Goal: Check status: Check status

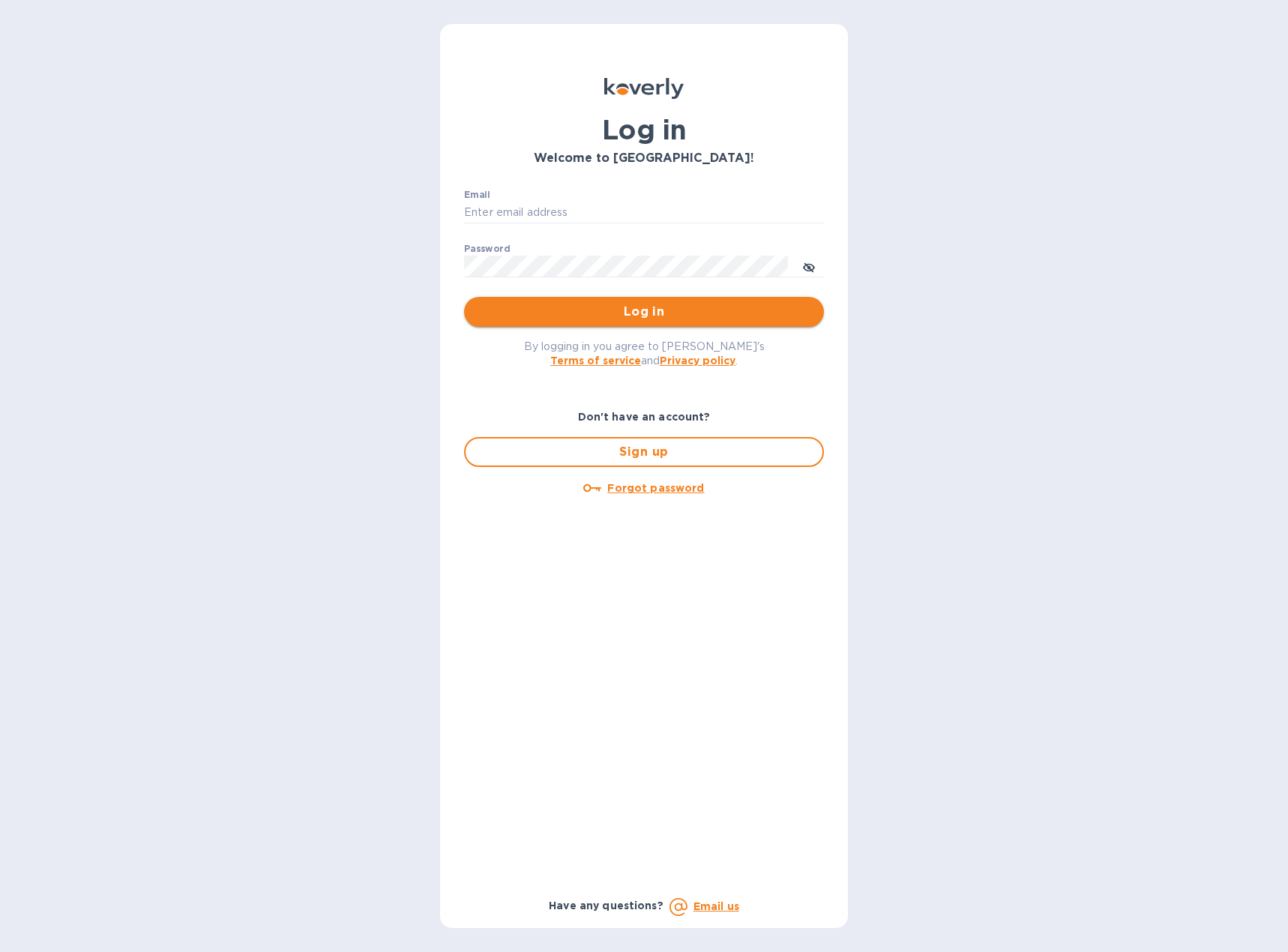
type input "[EMAIL_ADDRESS][DOMAIN_NAME]"
click at [626, 313] on span "Log in" at bounding box center [644, 312] width 336 height 18
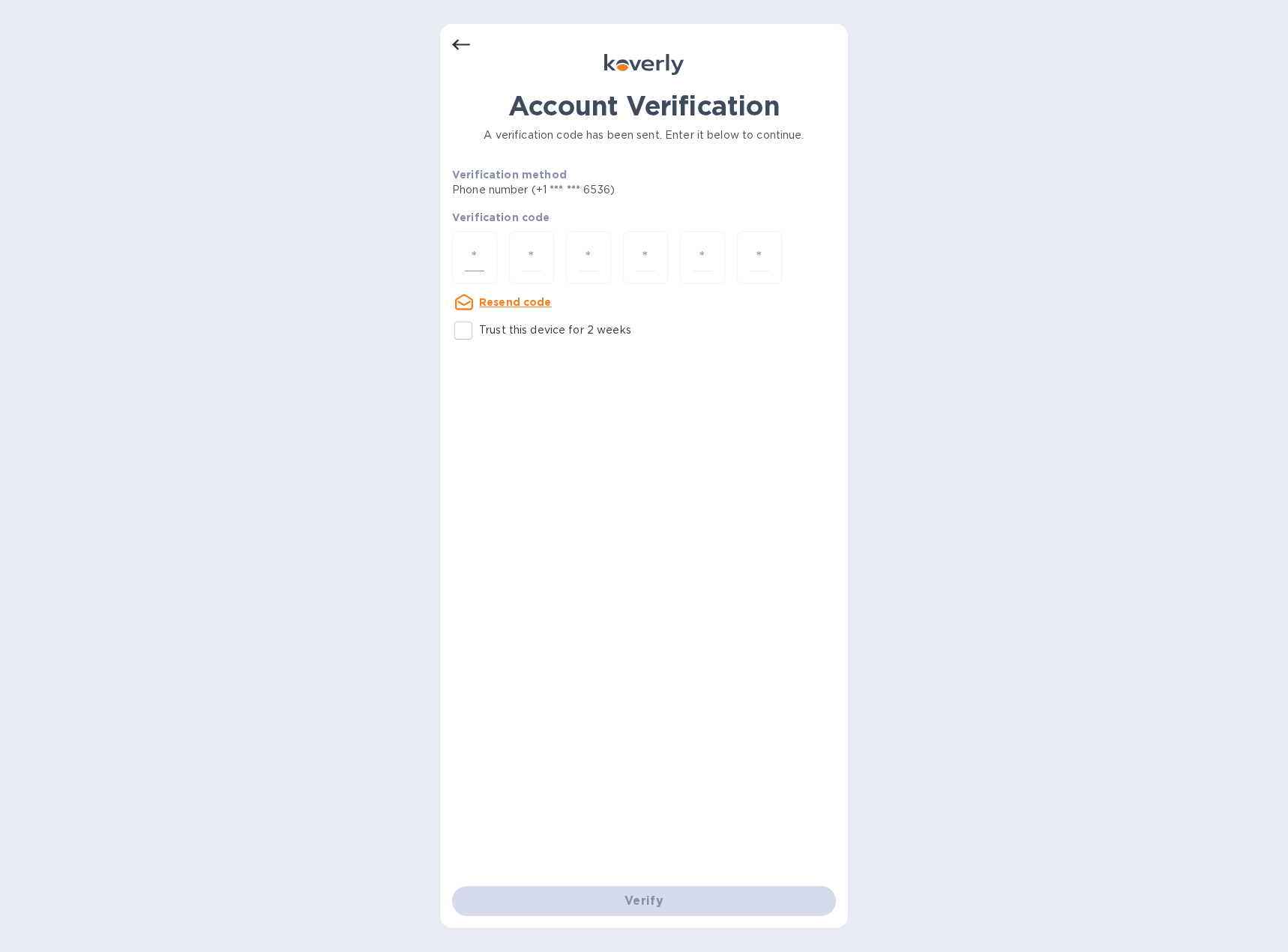
click at [468, 261] on input "number" at bounding box center [474, 257] width 20 height 27
click at [470, 329] on input "Trust this device for 2 weeks" at bounding box center [463, 330] width 31 height 31
checkbox input "true"
click at [465, 259] on input "number" at bounding box center [474, 257] width 20 height 27
type input "4"
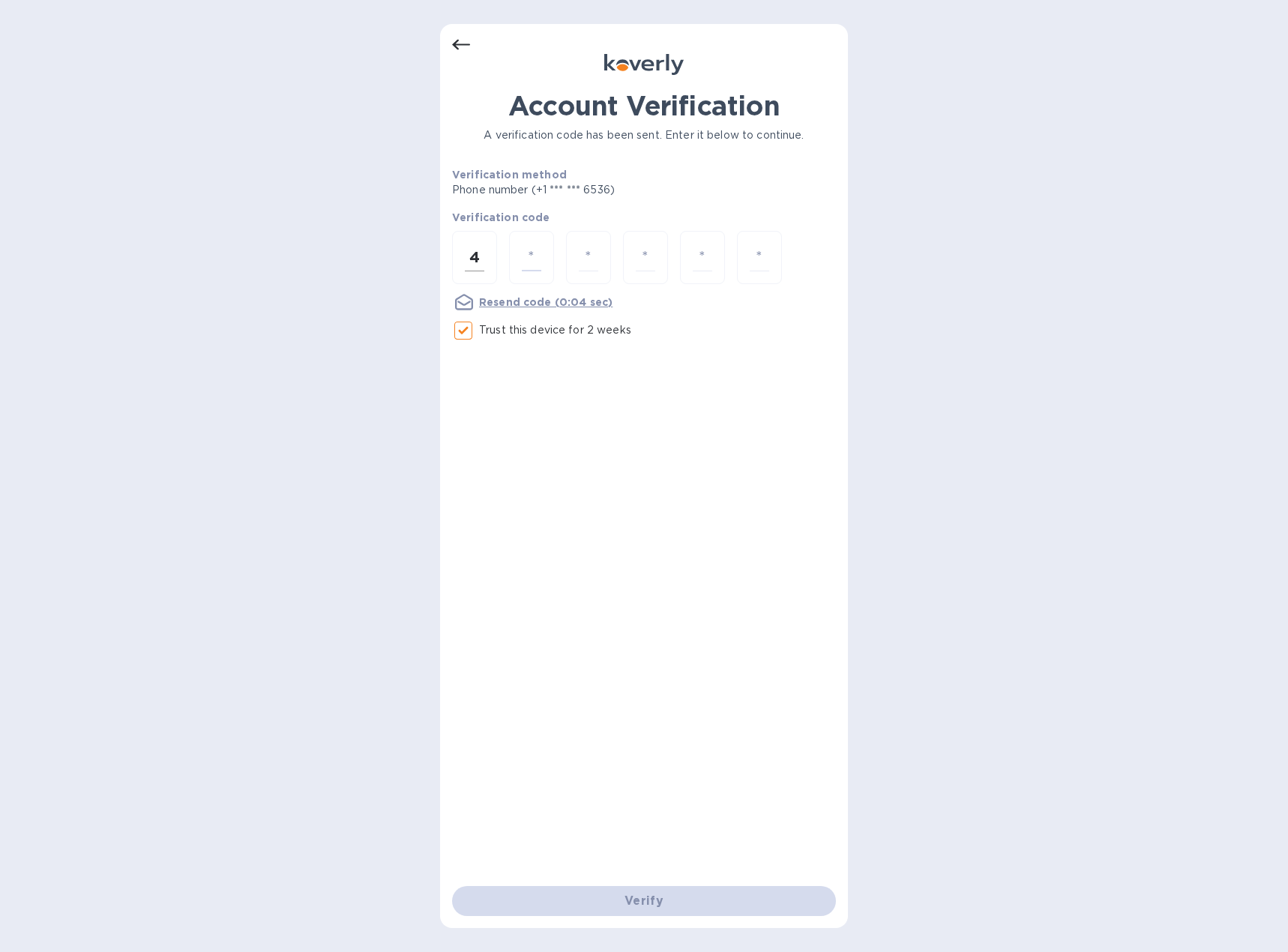
type input "5"
type input "8"
type input "4"
type input "1"
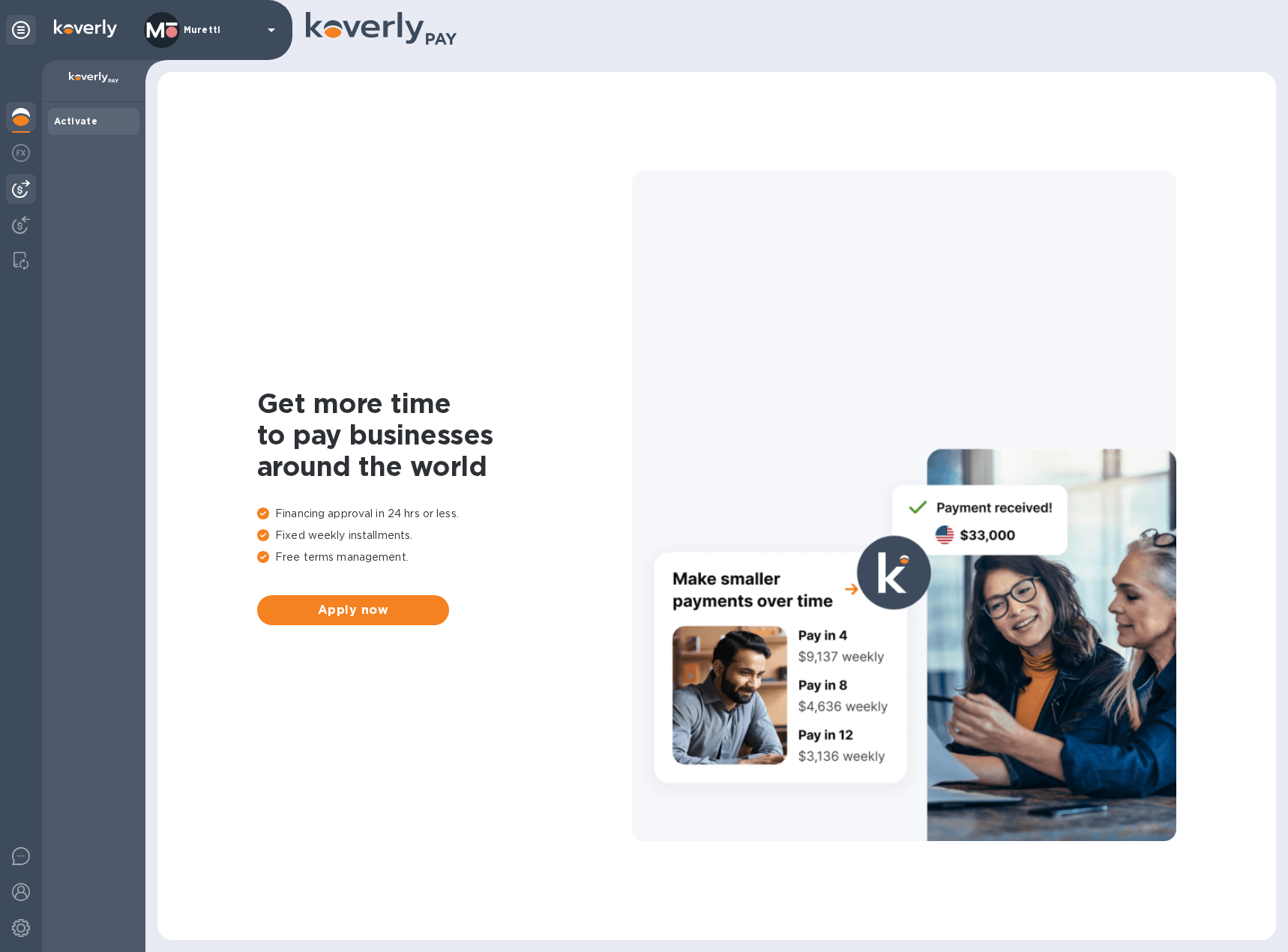
click at [26, 183] on img at bounding box center [21, 189] width 18 height 18
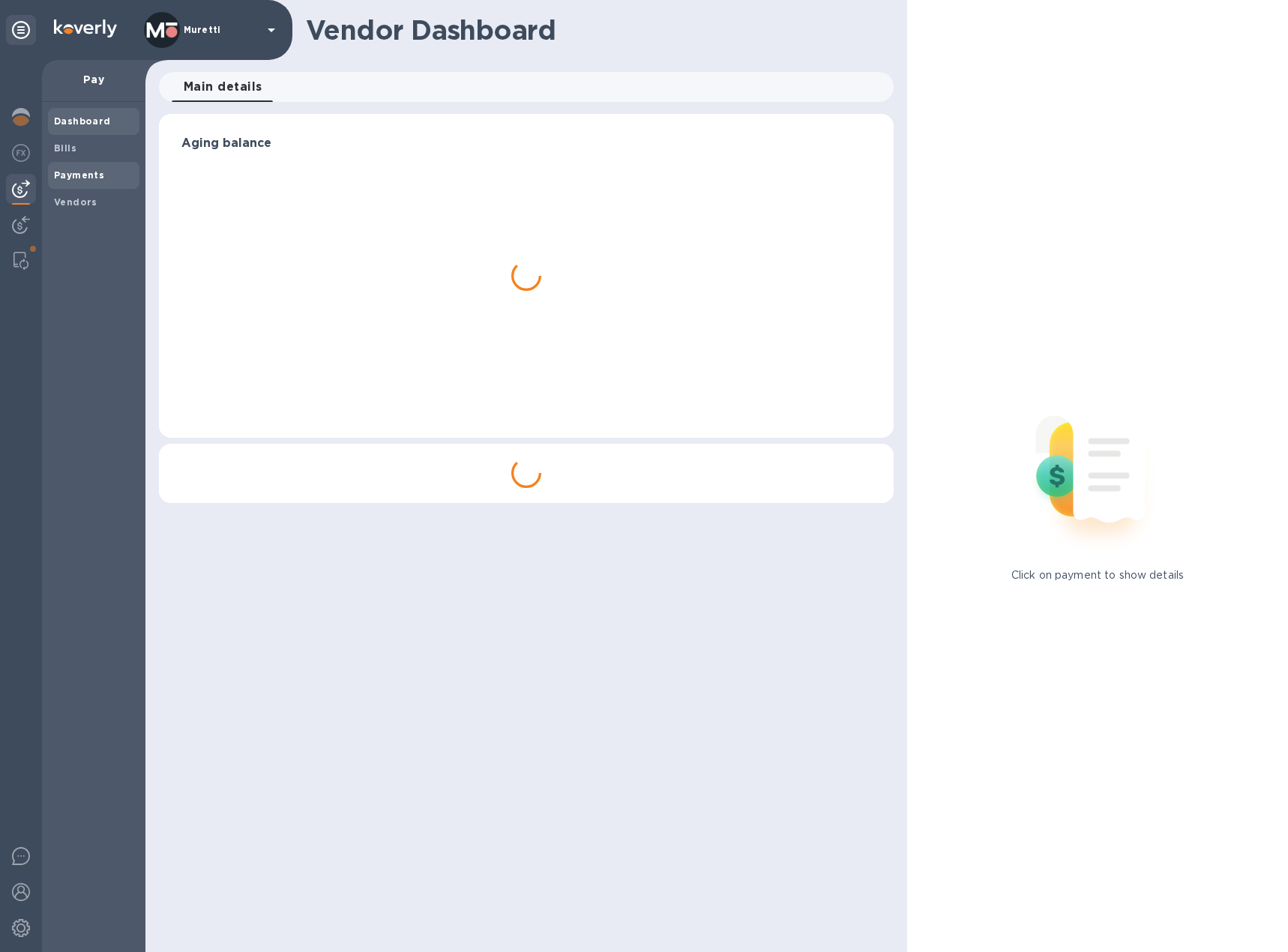
click at [63, 174] on b "Payments" at bounding box center [79, 175] width 50 height 11
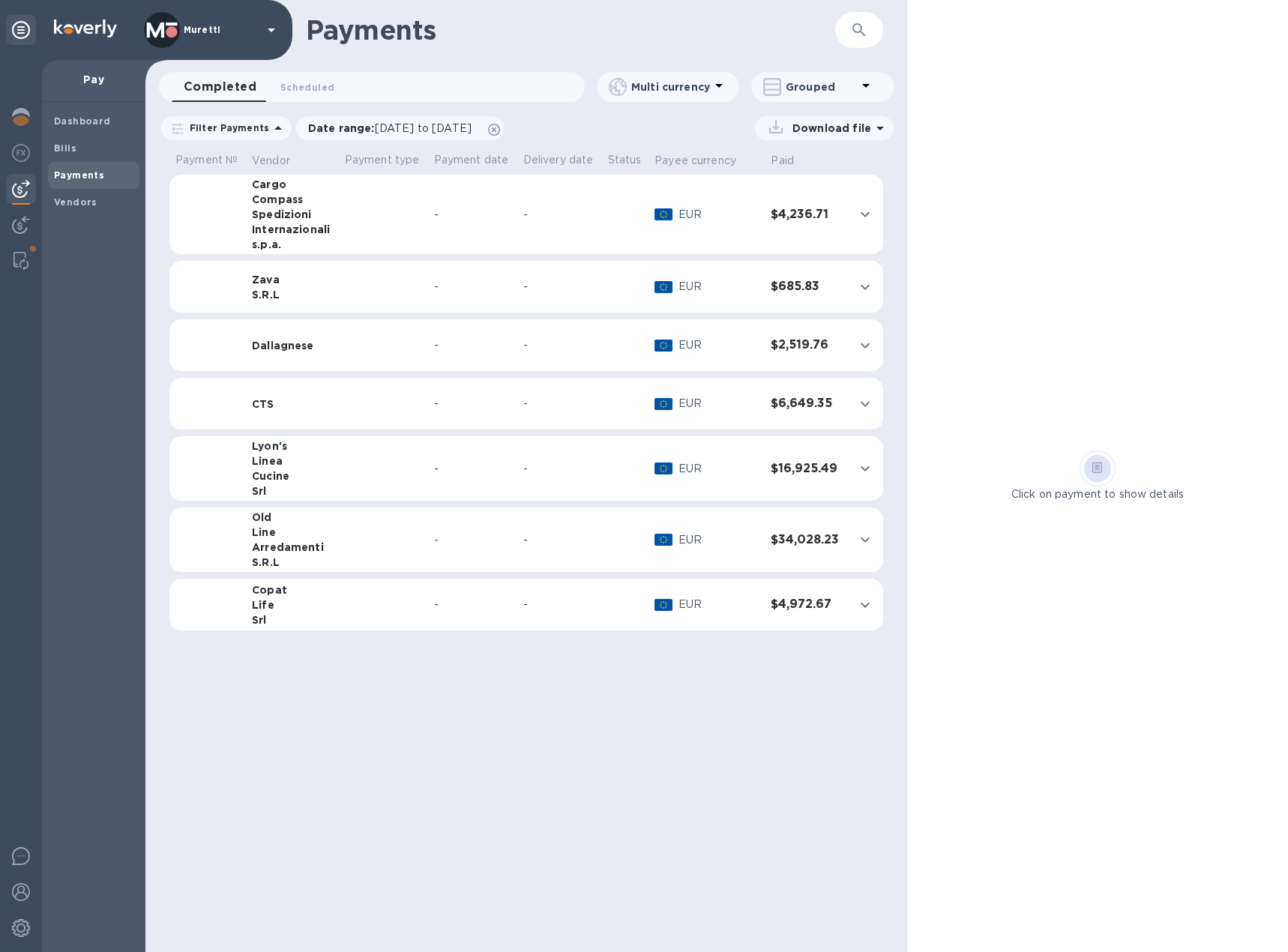
click at [476, 198] on td "-" at bounding box center [472, 215] width 89 height 81
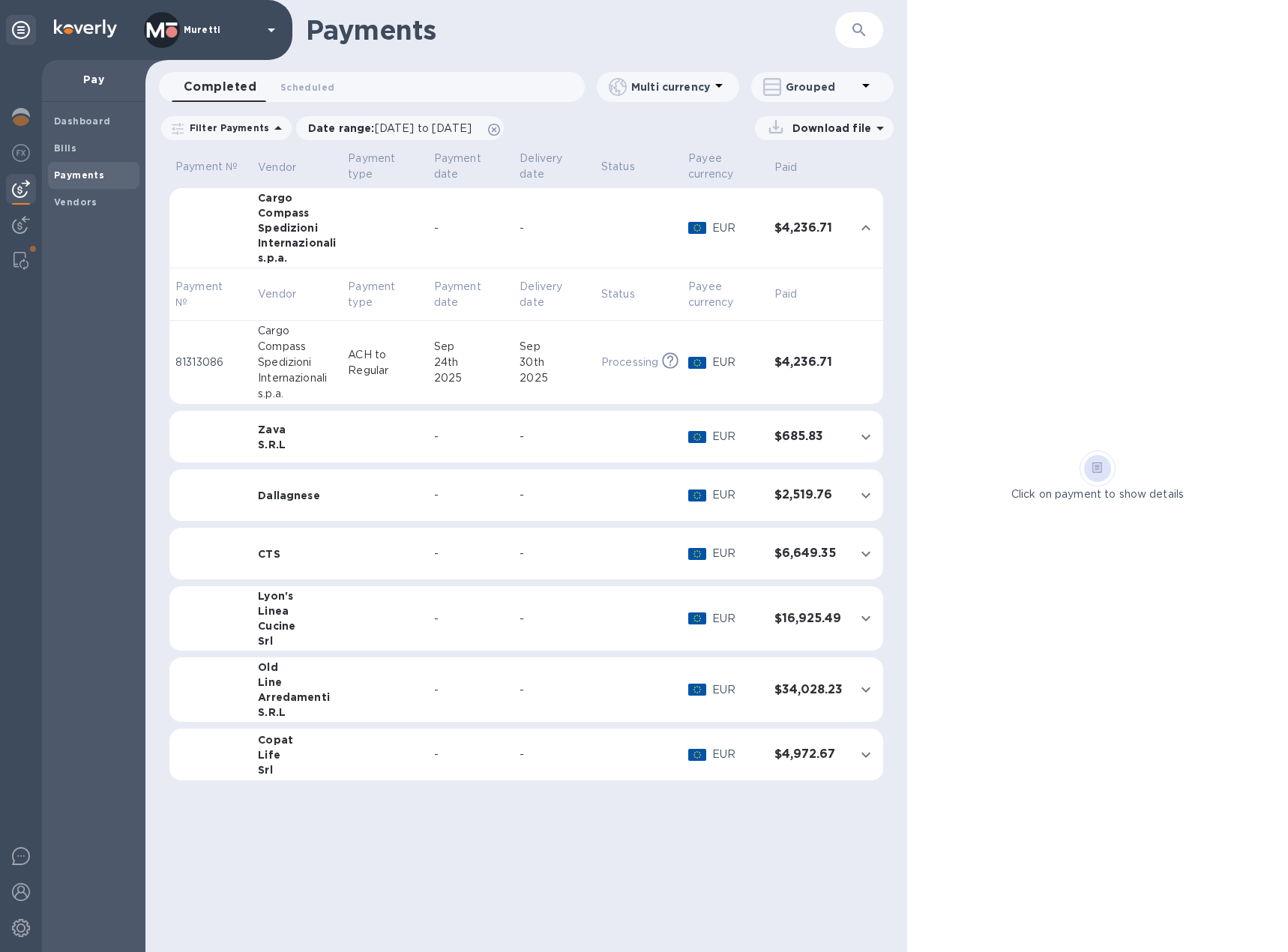
click at [395, 503] on td at bounding box center [385, 495] width 85 height 52
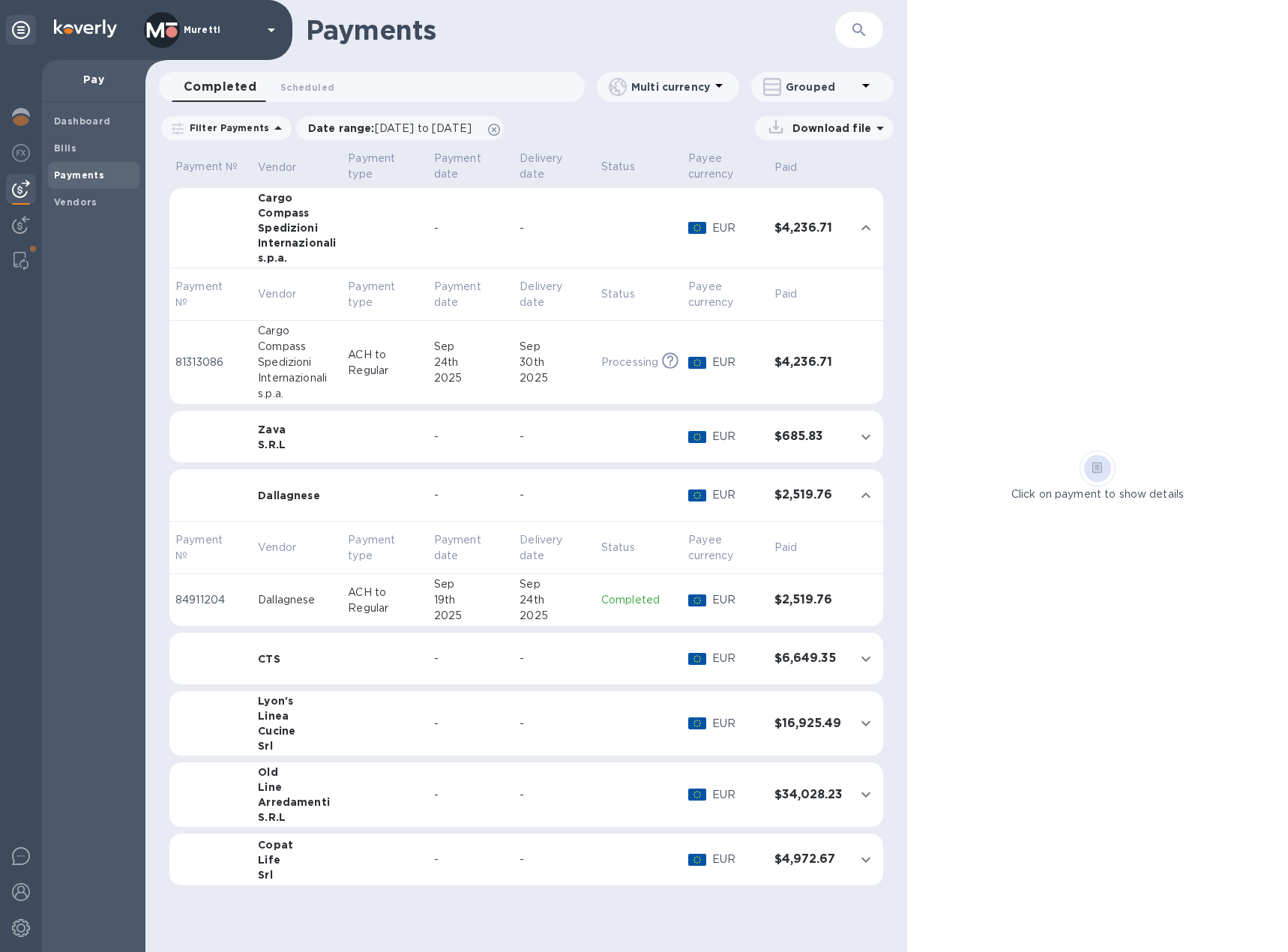
click at [408, 438] on td at bounding box center [385, 436] width 85 height 52
